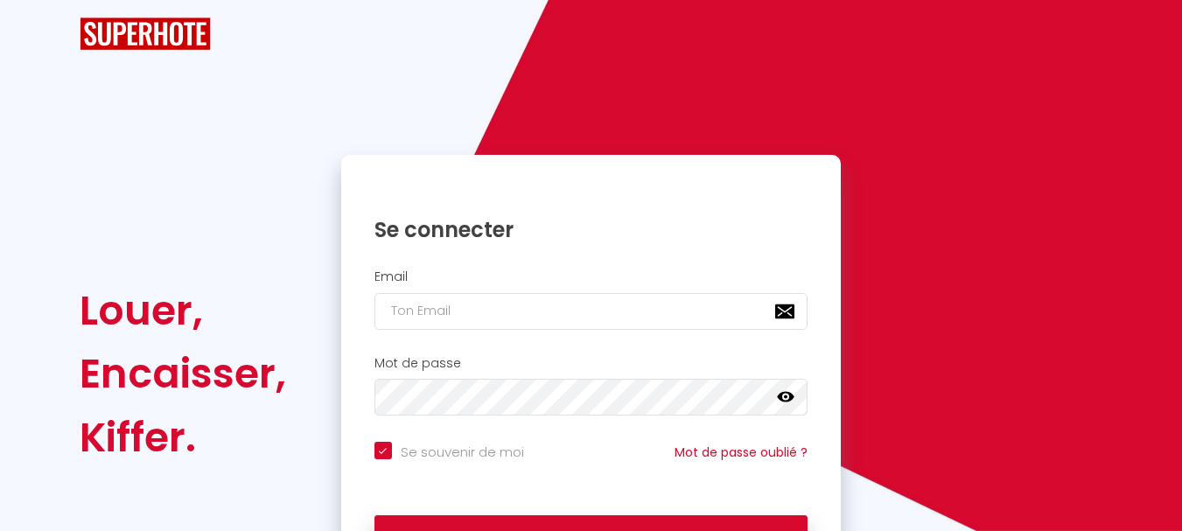
checkbox input "true"
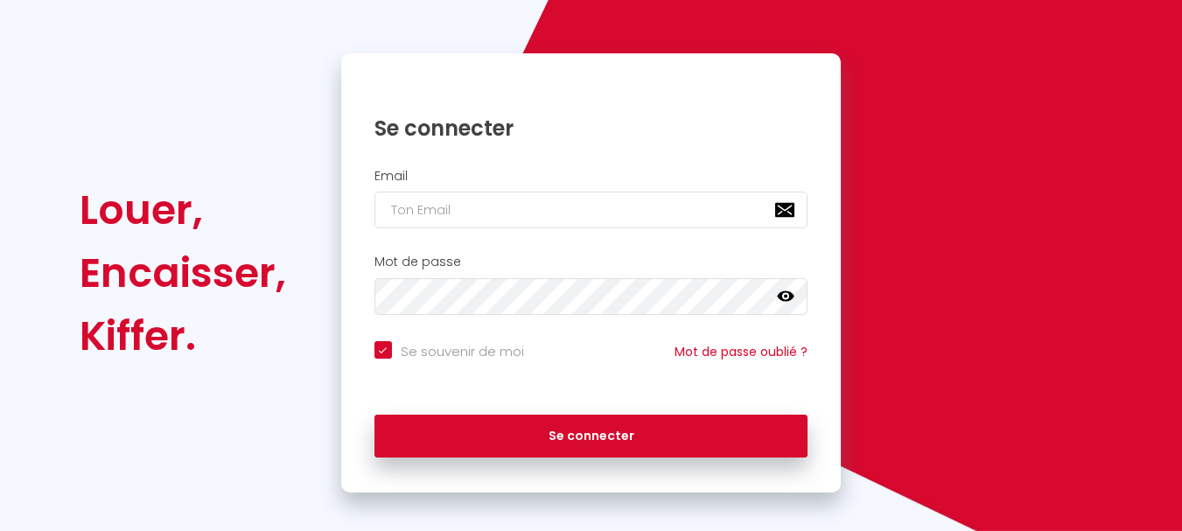
scroll to position [149, 0]
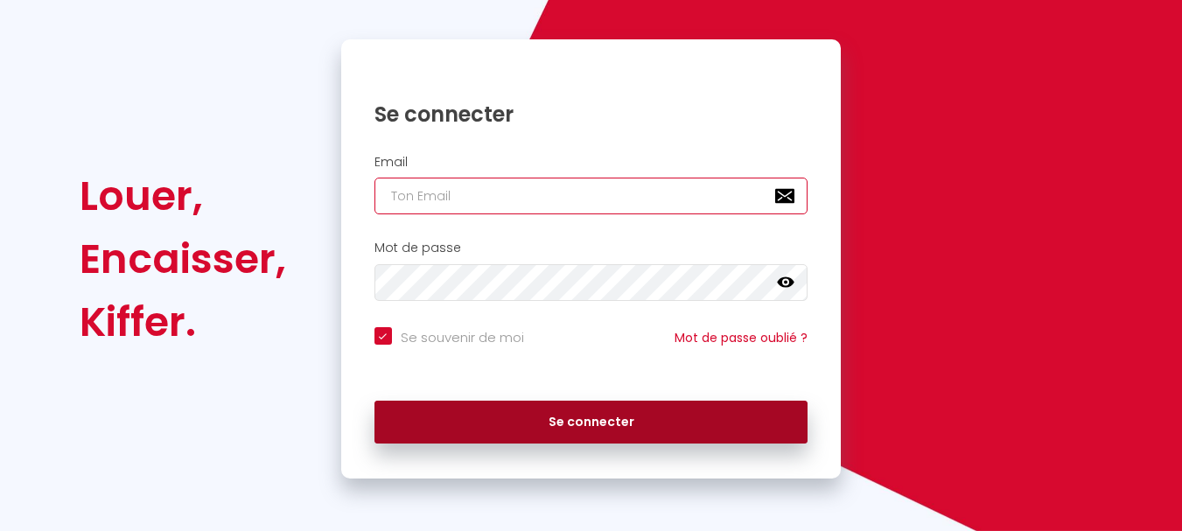
type input "[EMAIL_ADDRESS][DOMAIN_NAME]"
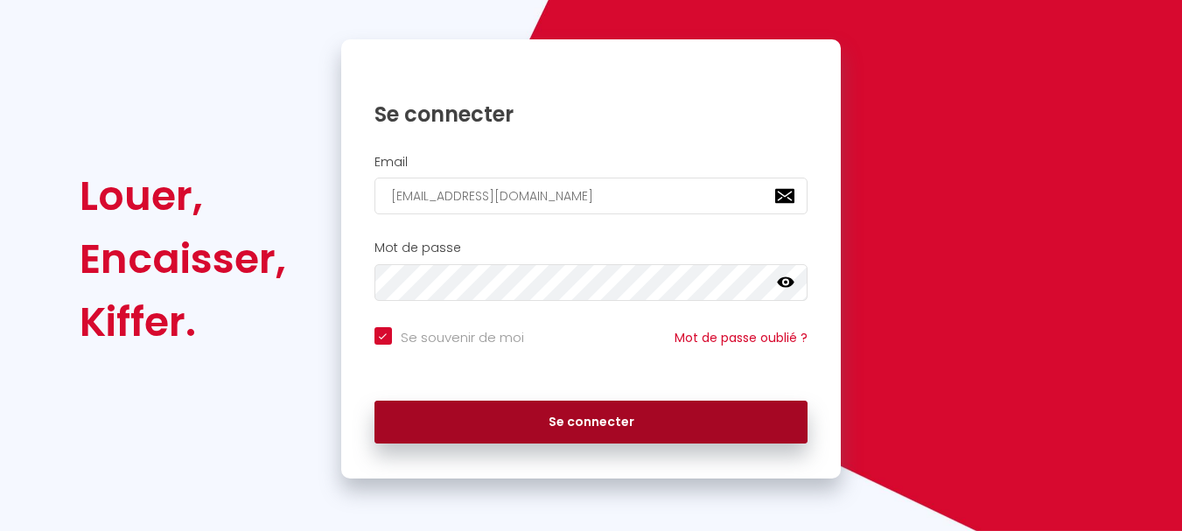
click at [592, 418] on button "Se connecter" at bounding box center [592, 423] width 434 height 44
checkbox input "true"
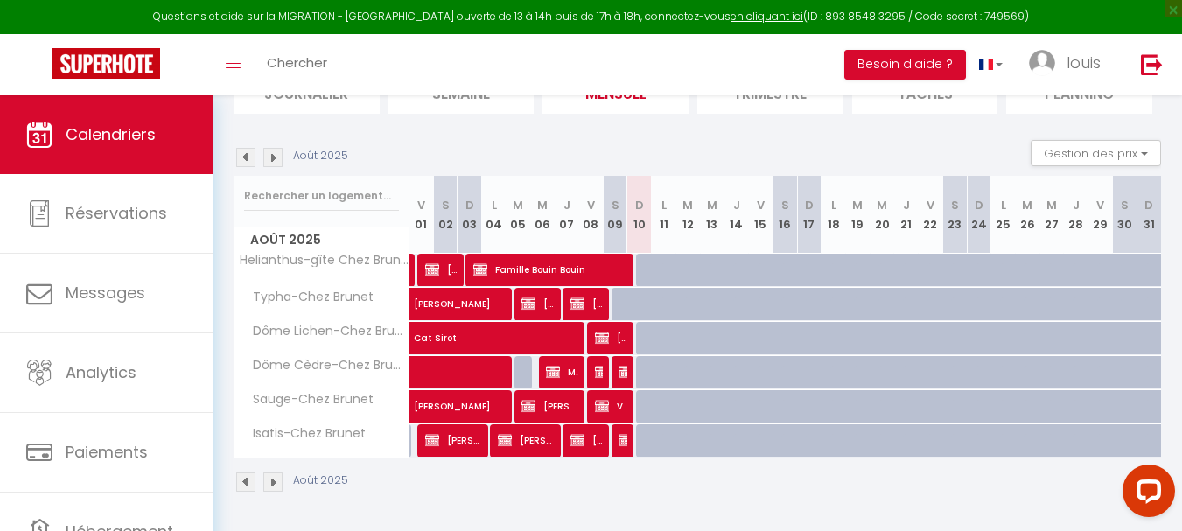
click at [248, 158] on img at bounding box center [245, 157] width 19 height 19
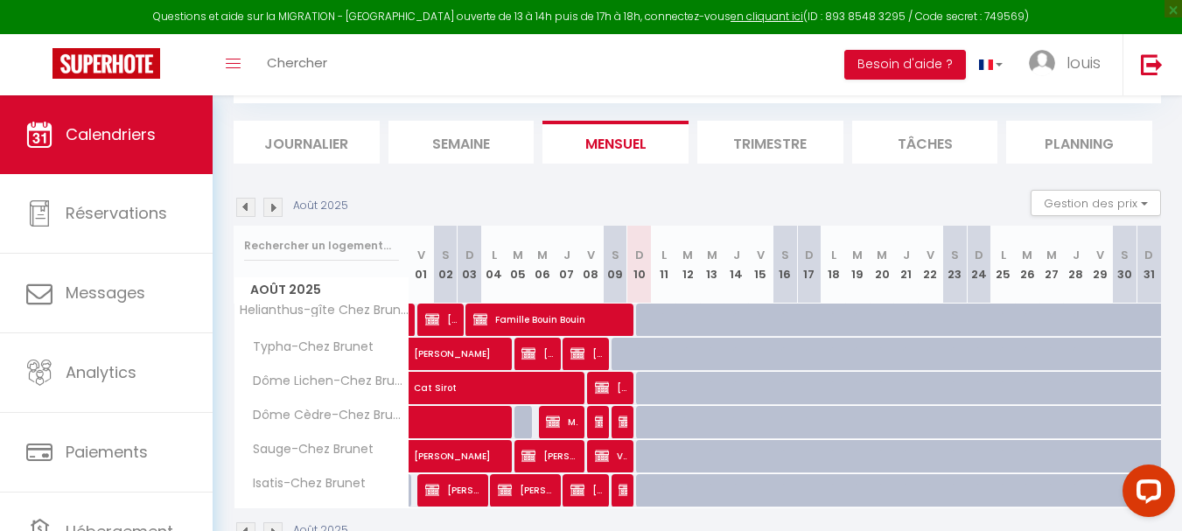
select select
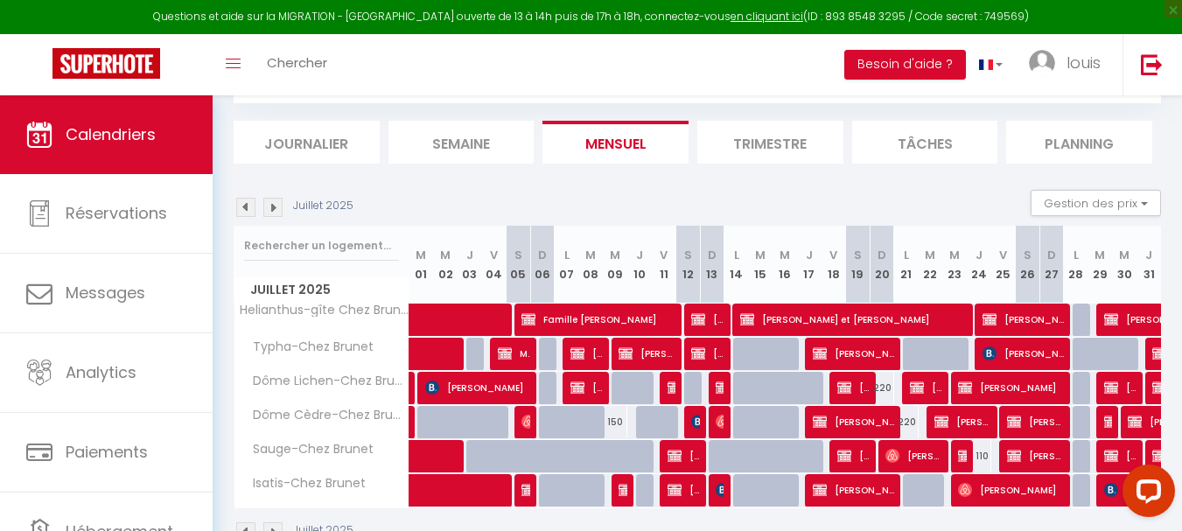
scroll to position [145, 0]
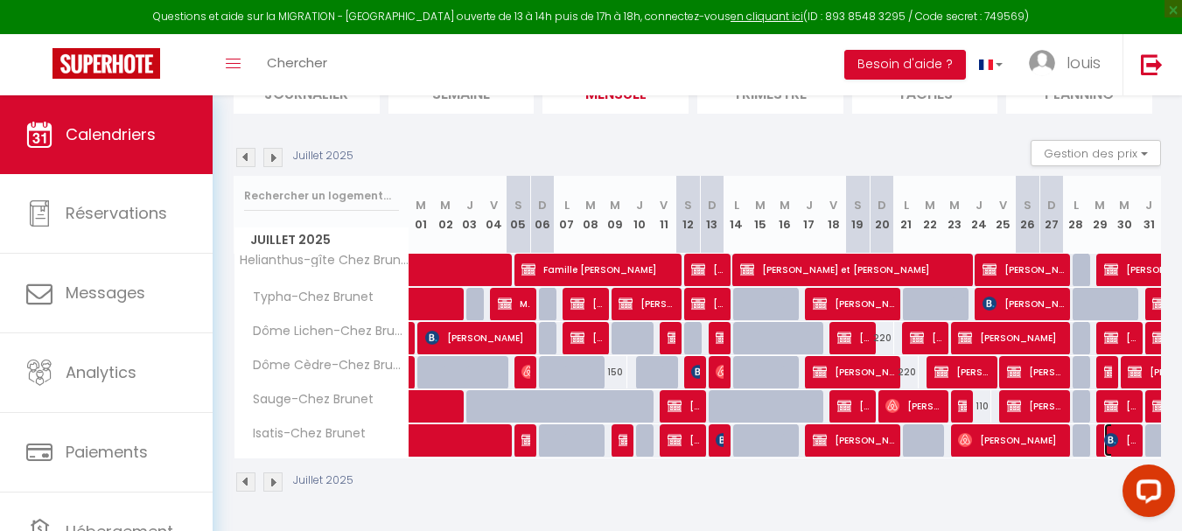
click at [1130, 450] on span "[PERSON_NAME]" at bounding box center [1120, 440] width 32 height 33
select select "OK"
select select "KO"
select select "0"
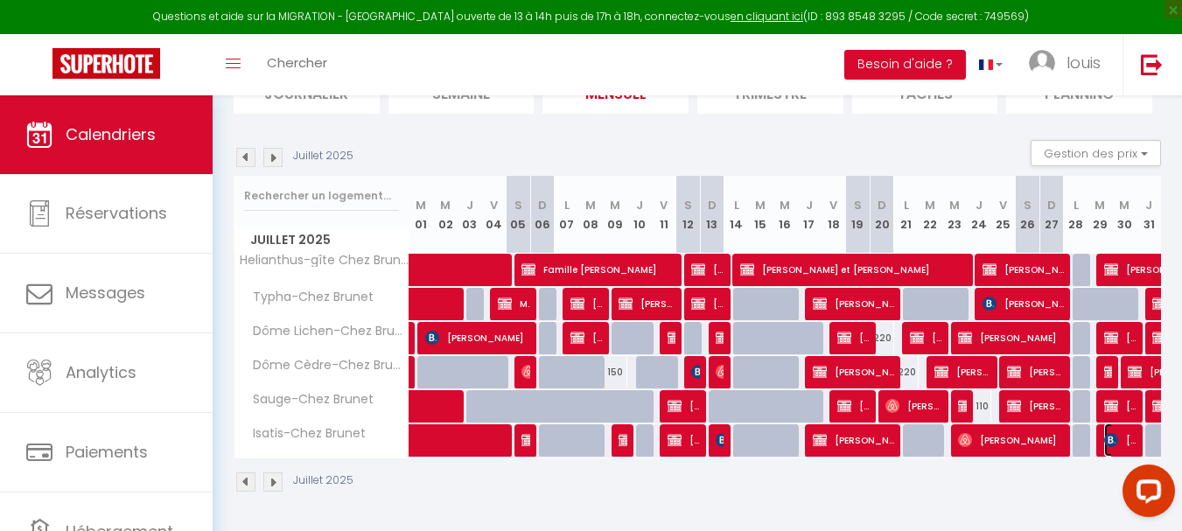
select select "1"
select select
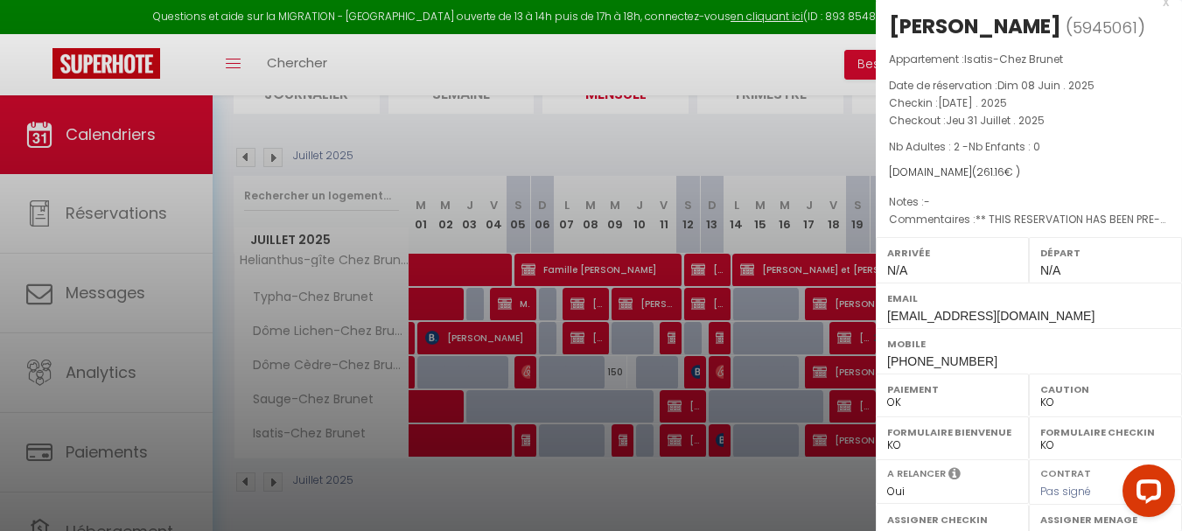
scroll to position [0, 0]
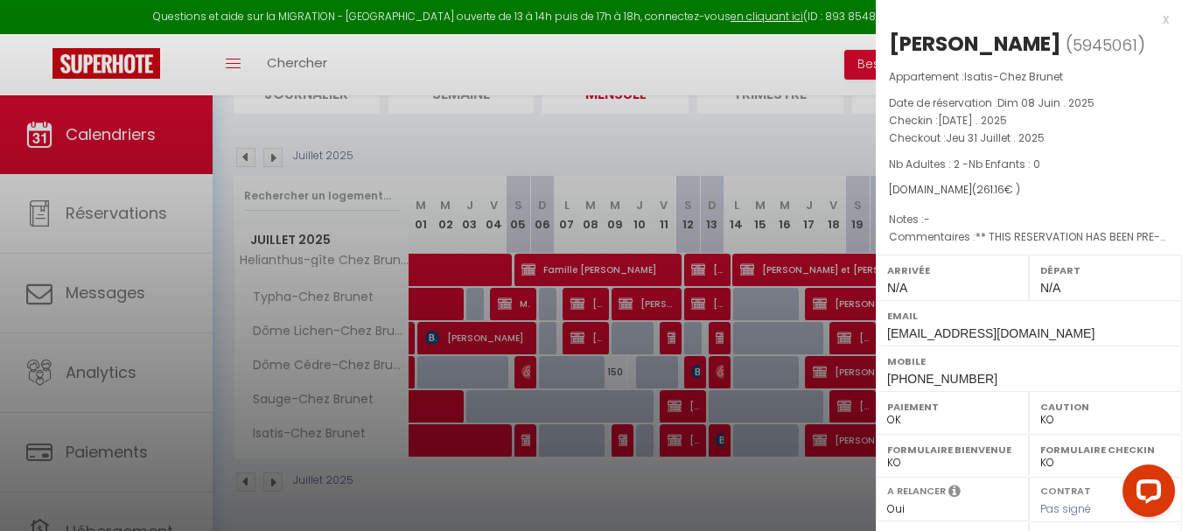
click at [1152, 18] on div "x" at bounding box center [1022, 19] width 293 height 21
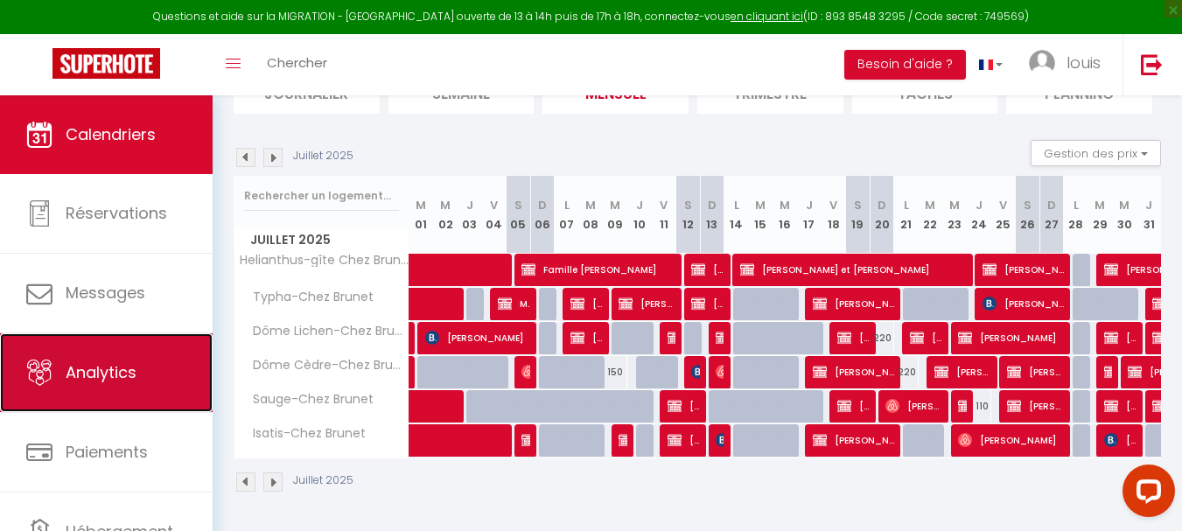
click at [101, 380] on span "Analytics" at bounding box center [101, 372] width 71 height 22
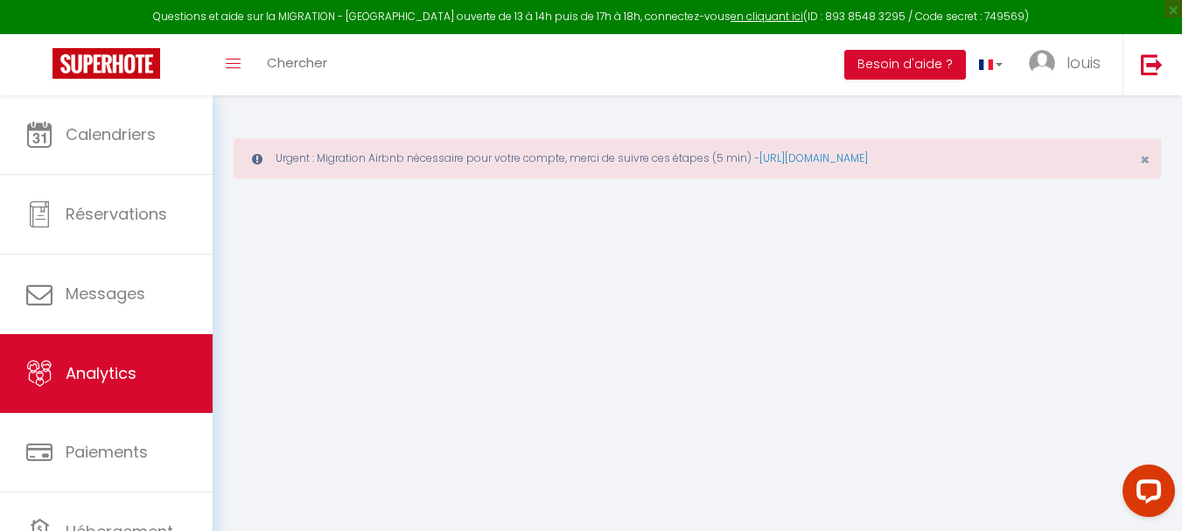
select select "2025"
select select "8"
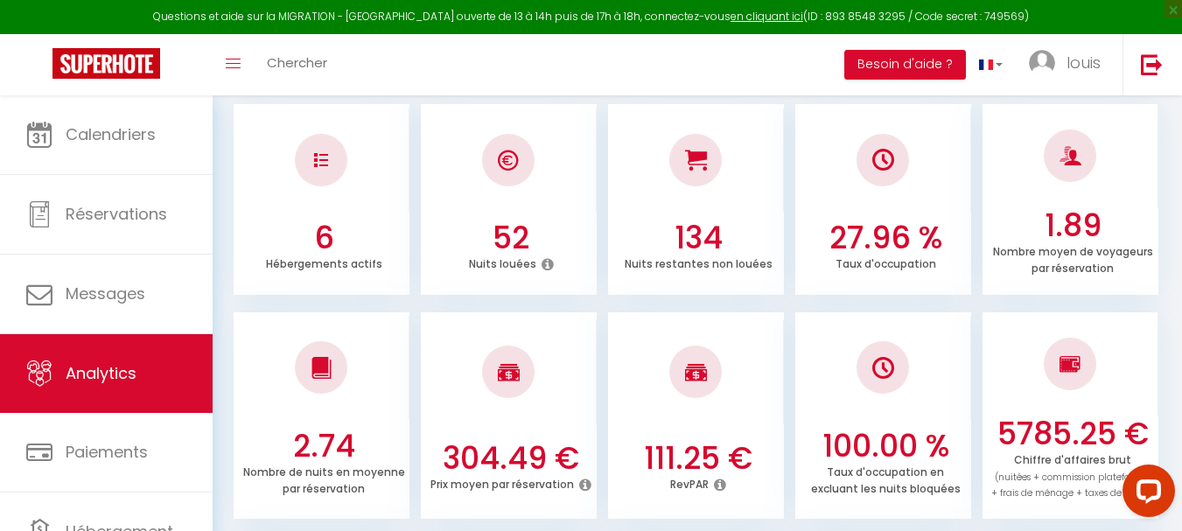
scroll to position [350, 0]
